Goal: Task Accomplishment & Management: Use online tool/utility

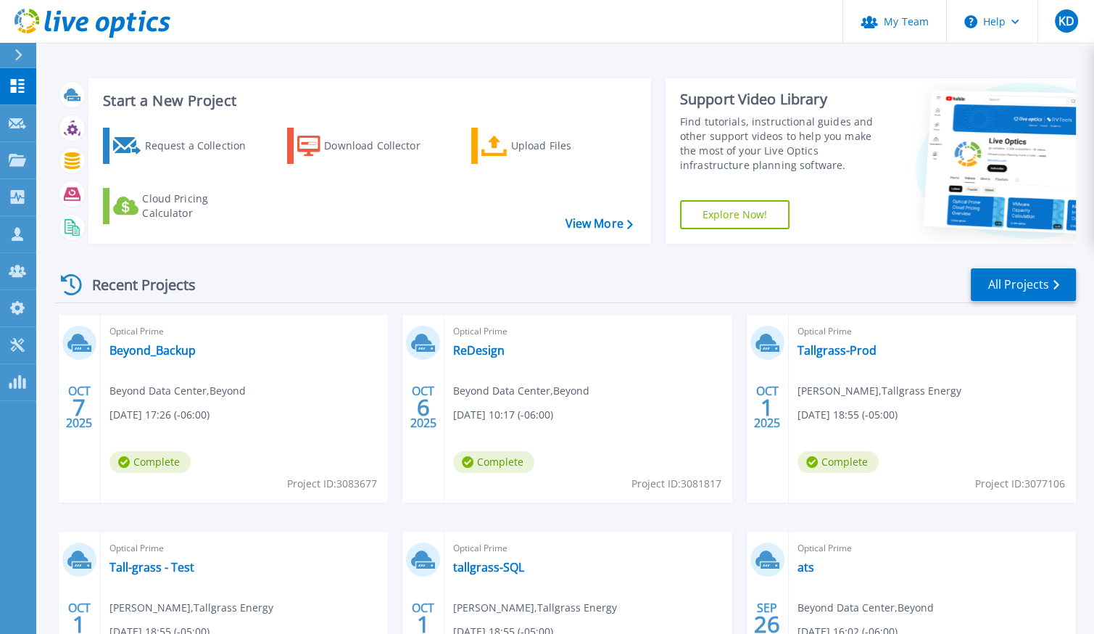
click at [568, 264] on div "Recent Projects All Projects OCT 7 2025 Optical Prime Beyond_Backup Beyond Data…" at bounding box center [566, 507] width 1020 height 504
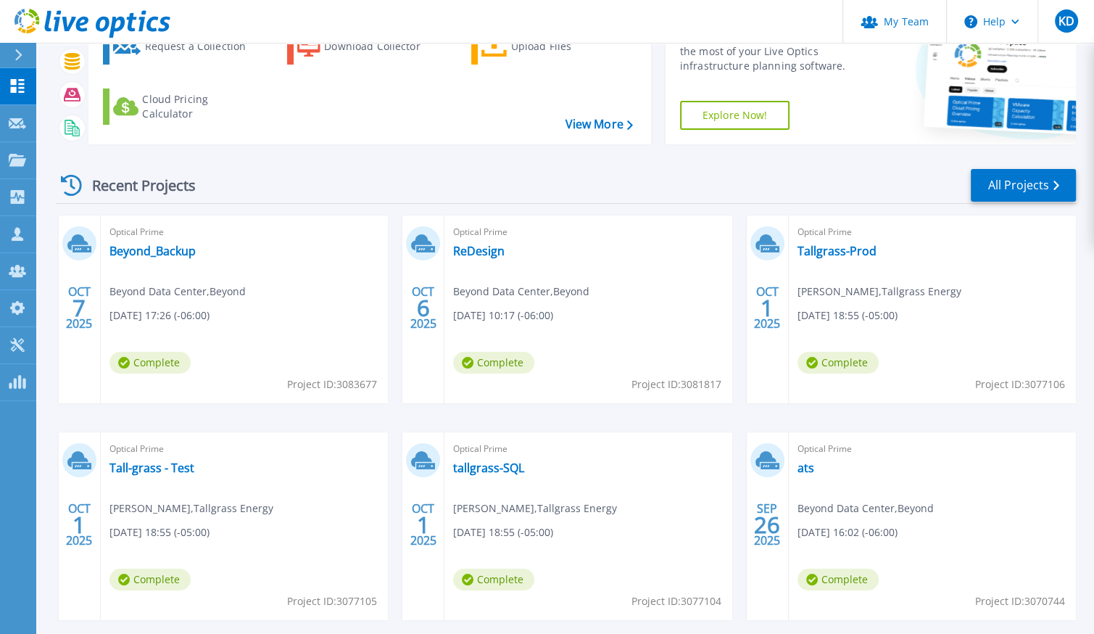
scroll to position [72, 0]
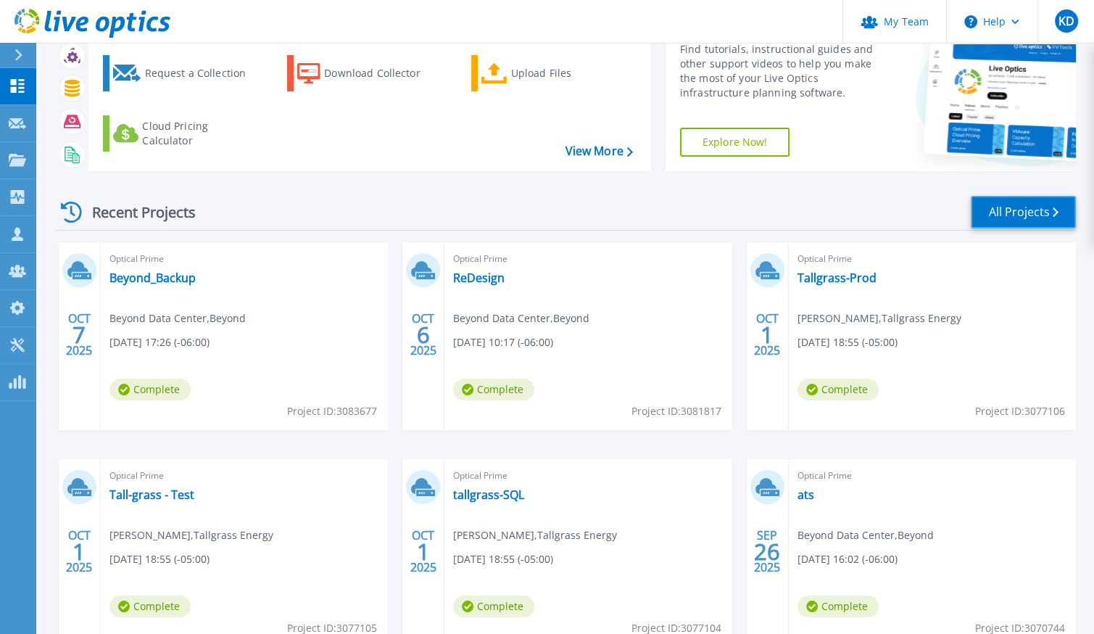
click at [992, 218] on link "All Projects" at bounding box center [1023, 212] width 105 height 33
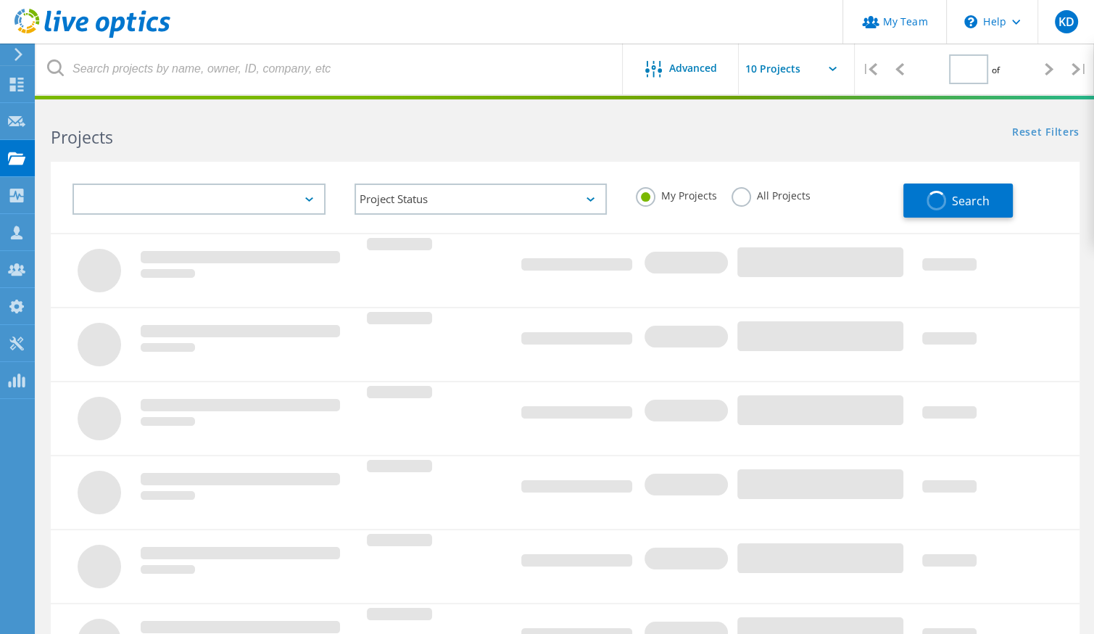
type input "1"
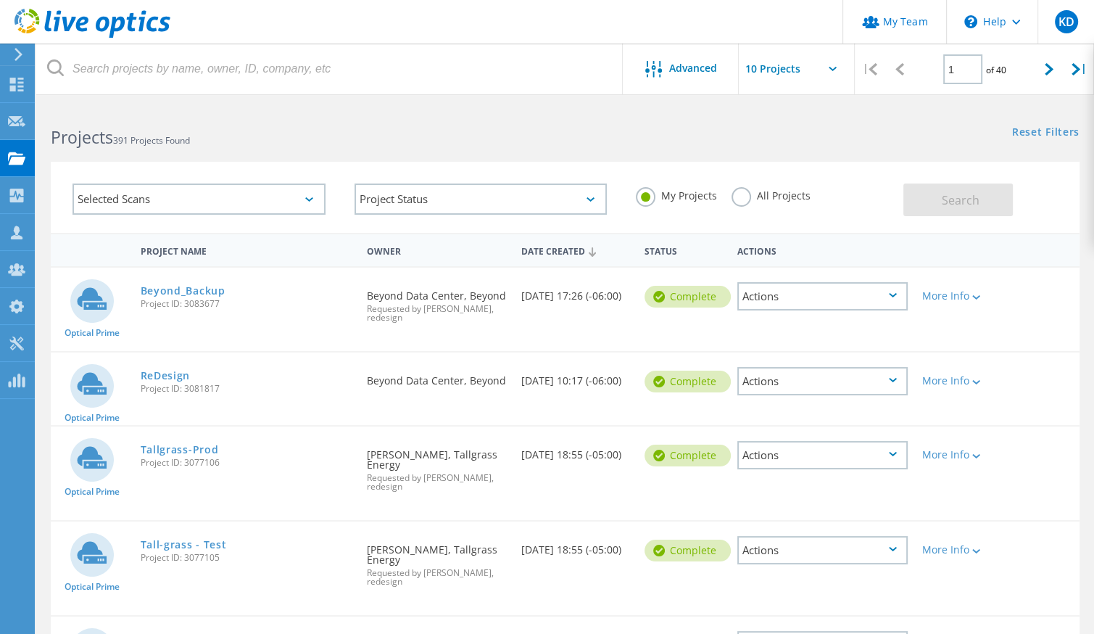
click at [758, 74] on input "text" at bounding box center [811, 68] width 145 height 51
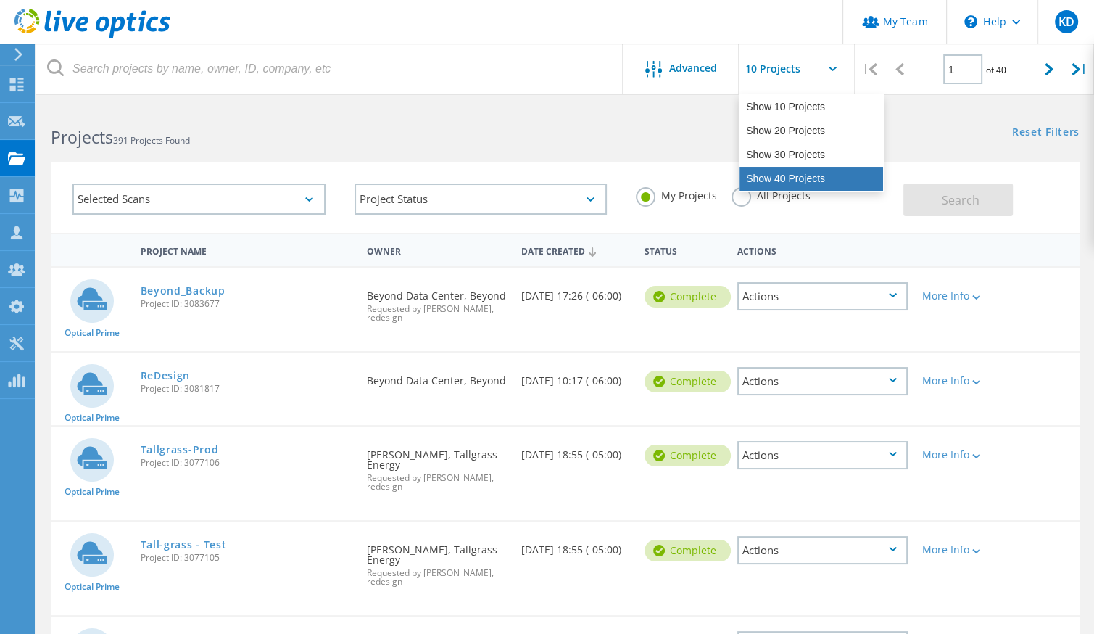
click at [783, 173] on div "Show 40 Projects" at bounding box center [811, 179] width 144 height 24
type input "Show 40 Projects"
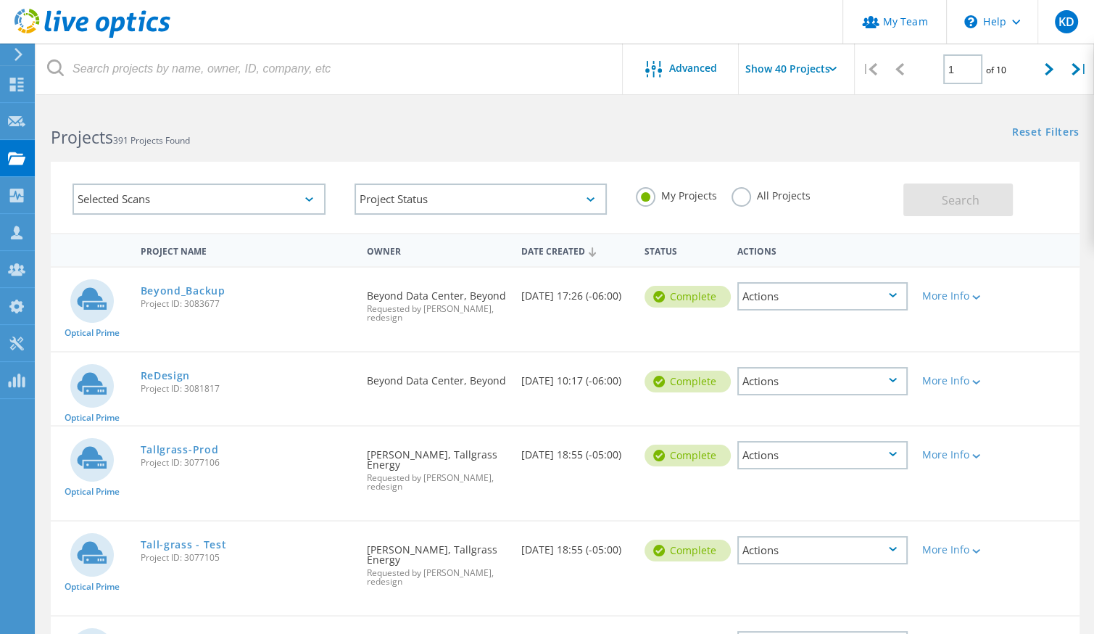
click at [832, 1] on header "My Team \n Help Explore Helpful Articles Contact Support KD Partner Team Admin …" at bounding box center [547, 21] width 1094 height 43
click at [22, 79] on icon at bounding box center [16, 85] width 17 height 14
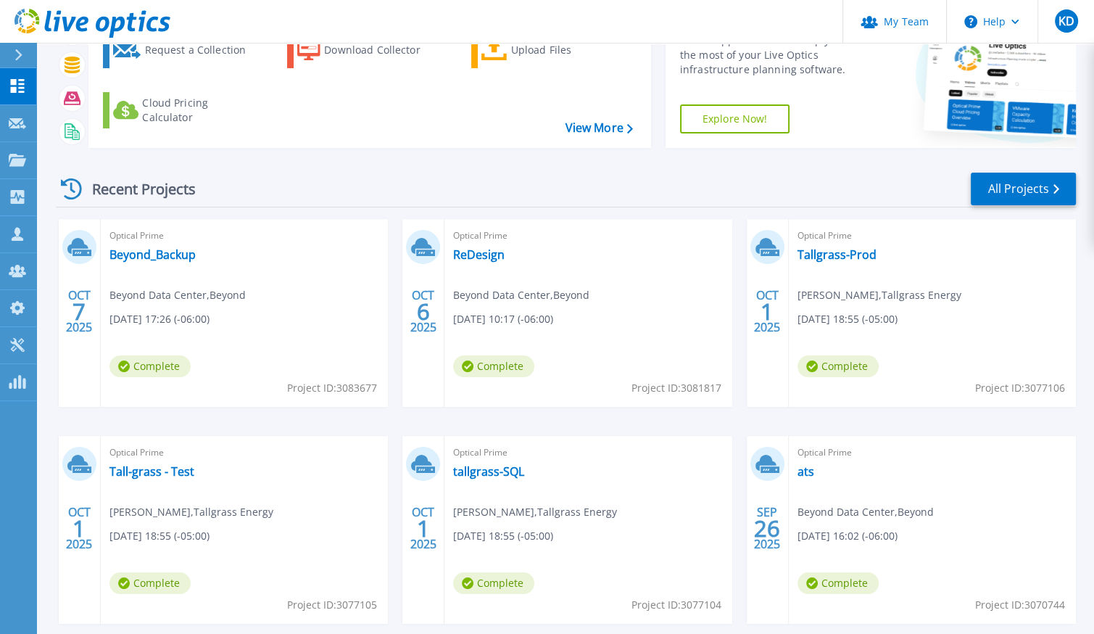
scroll to position [72, 0]
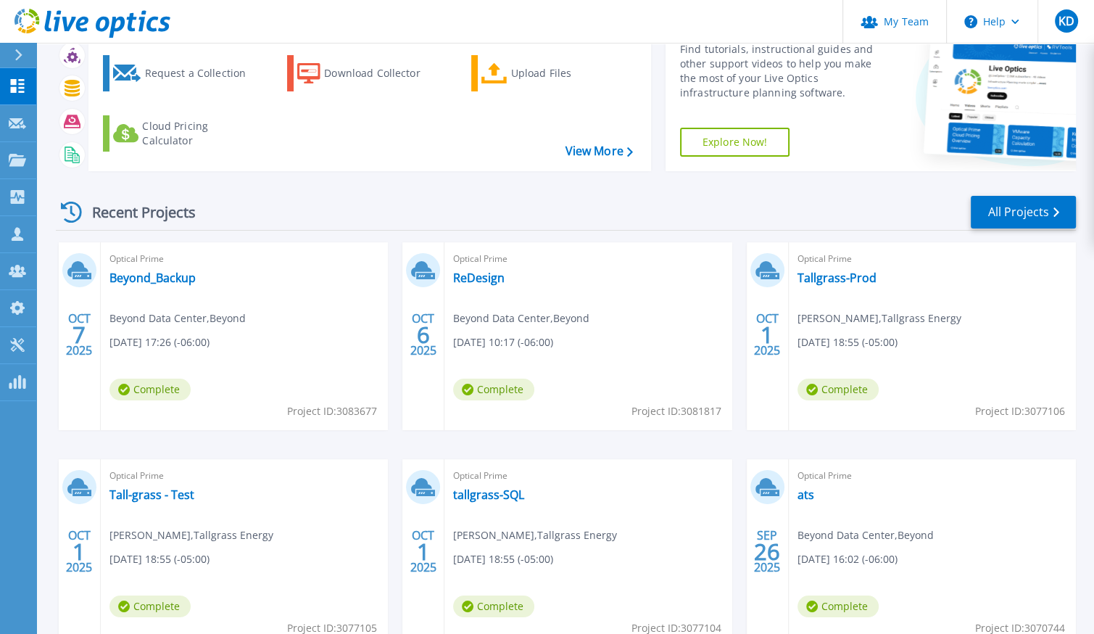
click at [375, 215] on div "Recent Projects All Projects" at bounding box center [566, 212] width 1020 height 36
click at [12, 120] on icon at bounding box center [17, 123] width 17 height 11
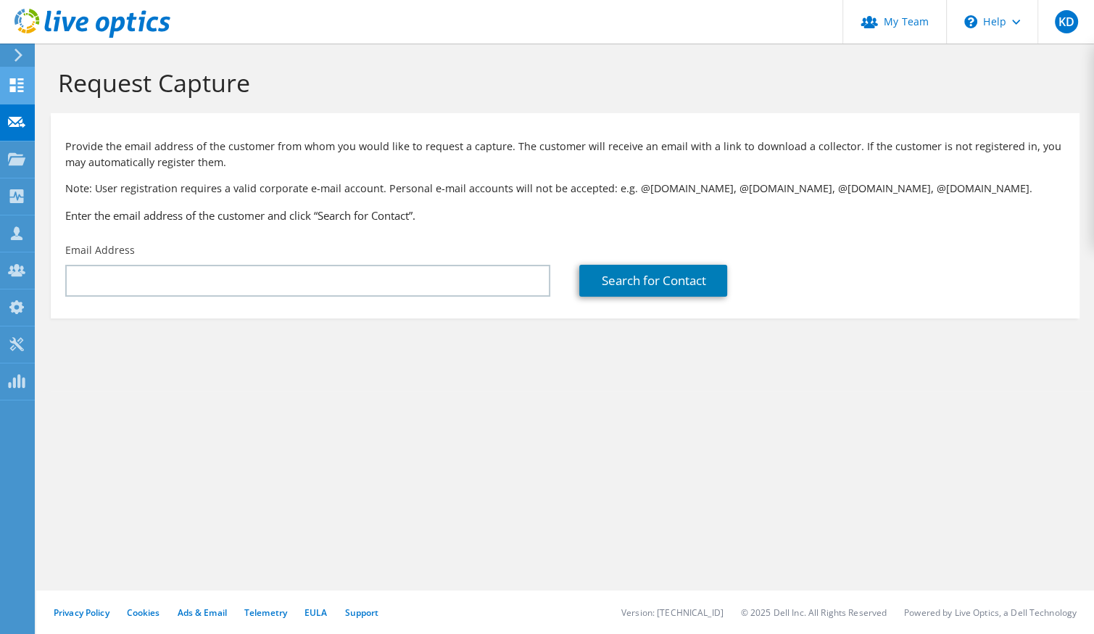
click at [17, 91] on div at bounding box center [16, 87] width 17 height 16
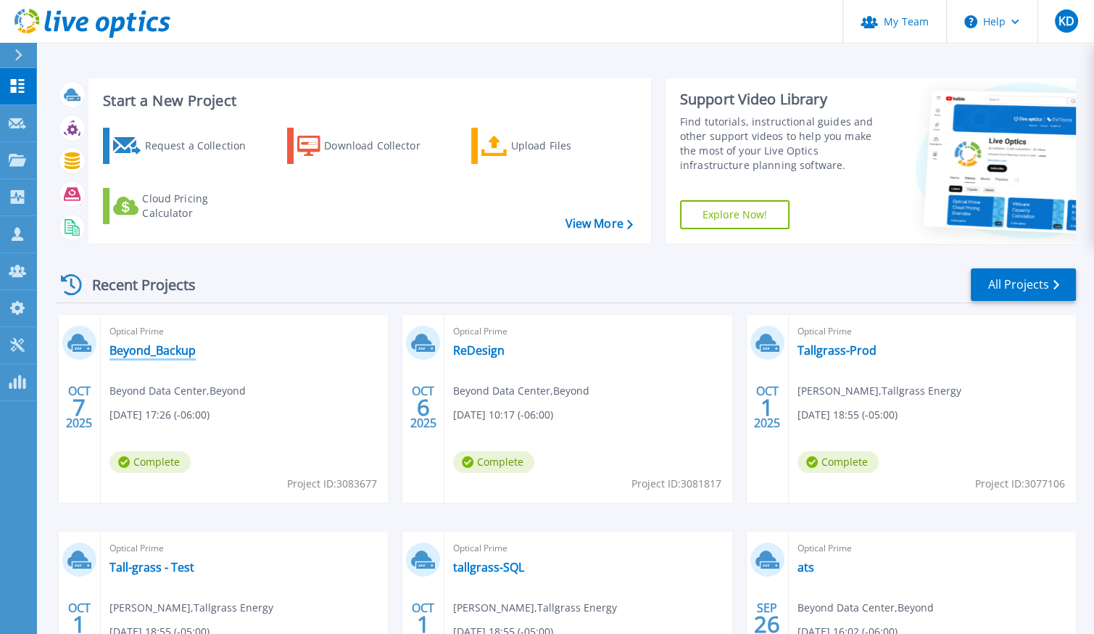
click at [173, 353] on link "Beyond_Backup" at bounding box center [152, 350] width 86 height 14
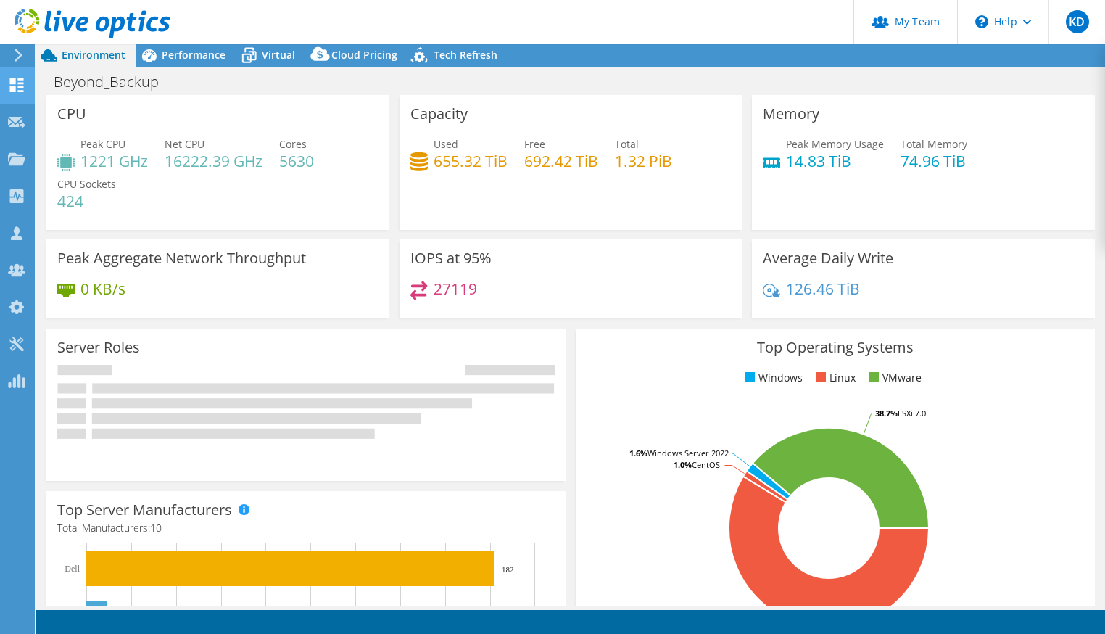
select select "USD"
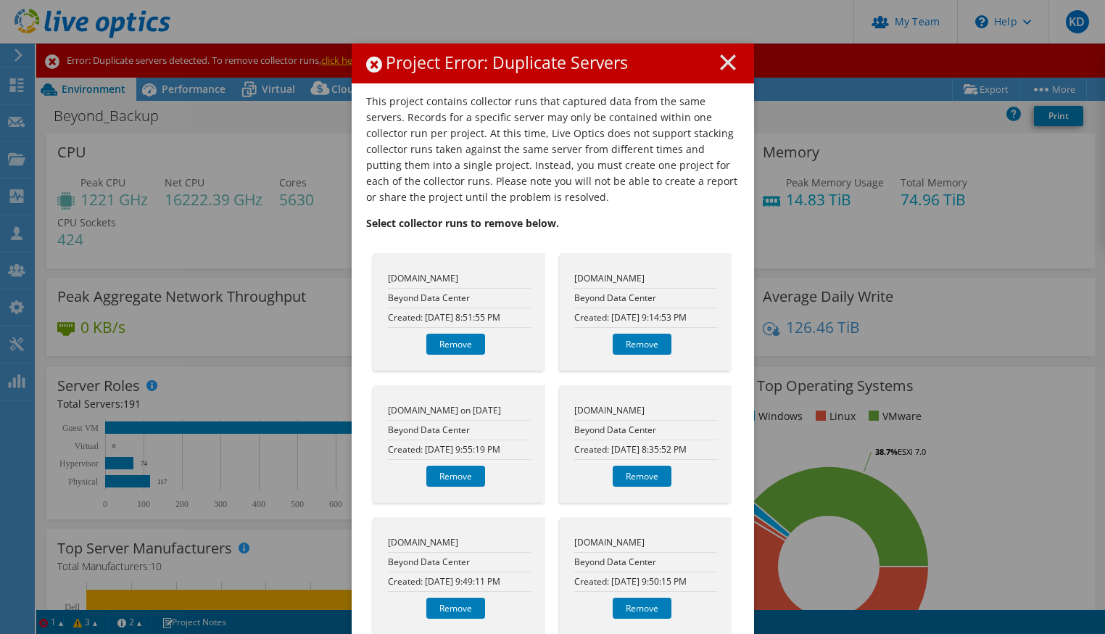
click at [720, 59] on line at bounding box center [727, 62] width 14 height 14
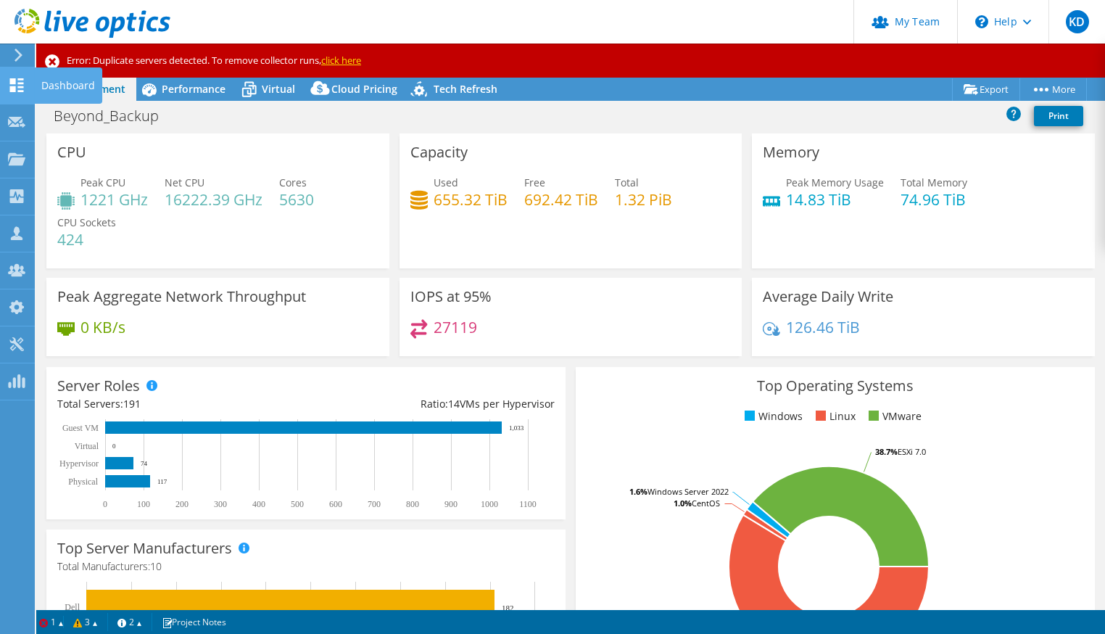
click at [61, 86] on div "Dashboard" at bounding box center [68, 85] width 68 height 36
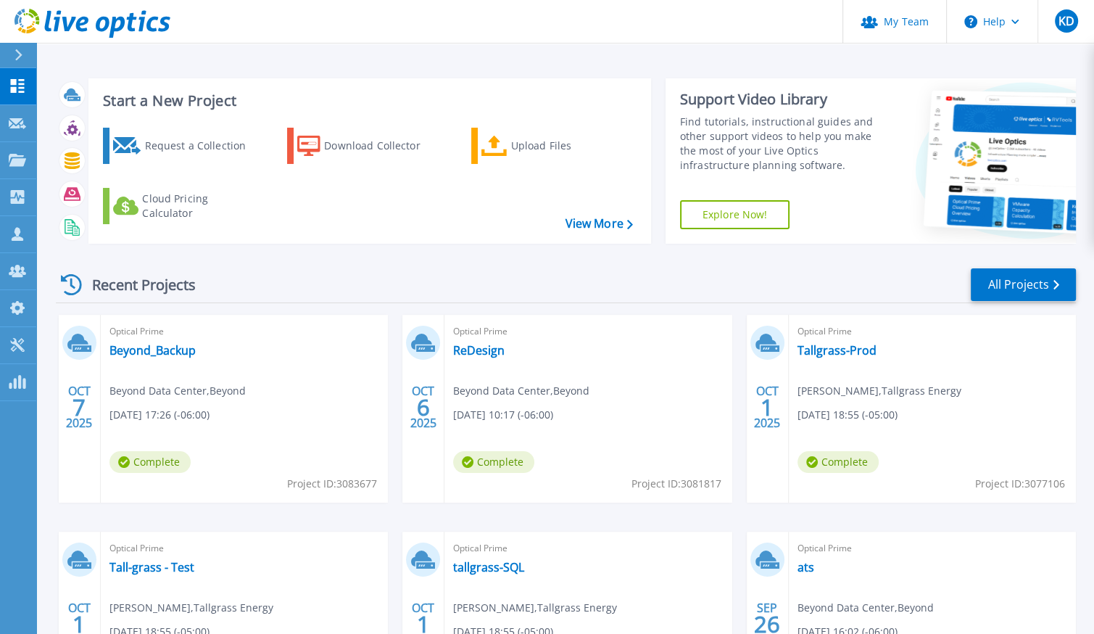
click at [468, 286] on div "Recent Projects All Projects" at bounding box center [566, 285] width 1020 height 36
click at [449, 279] on div "Recent Projects All Projects" at bounding box center [566, 285] width 1020 height 36
click at [916, 72] on div "Start a New Project Request a Collection Download Collector Upload Files Cloud …" at bounding box center [566, 161] width 1020 height 188
